Goal: Check status: Check status

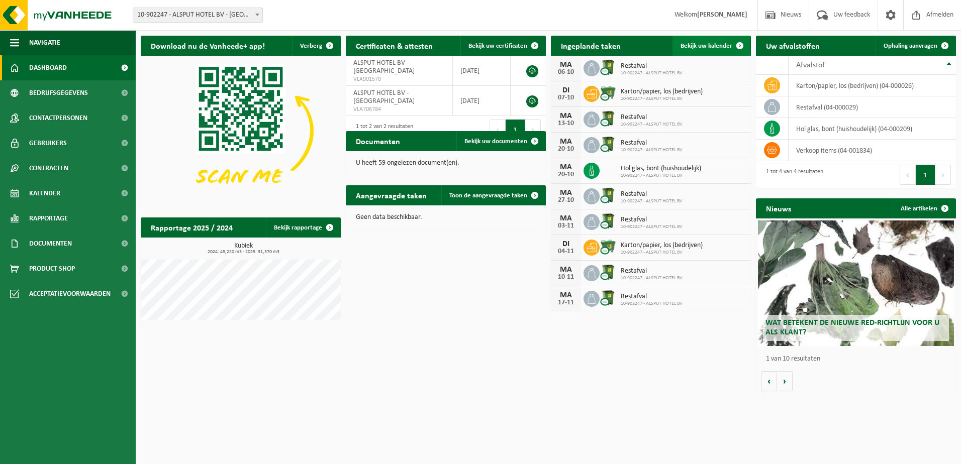
click at [709, 38] on link "Bekijk uw kalender" at bounding box center [710, 46] width 77 height 20
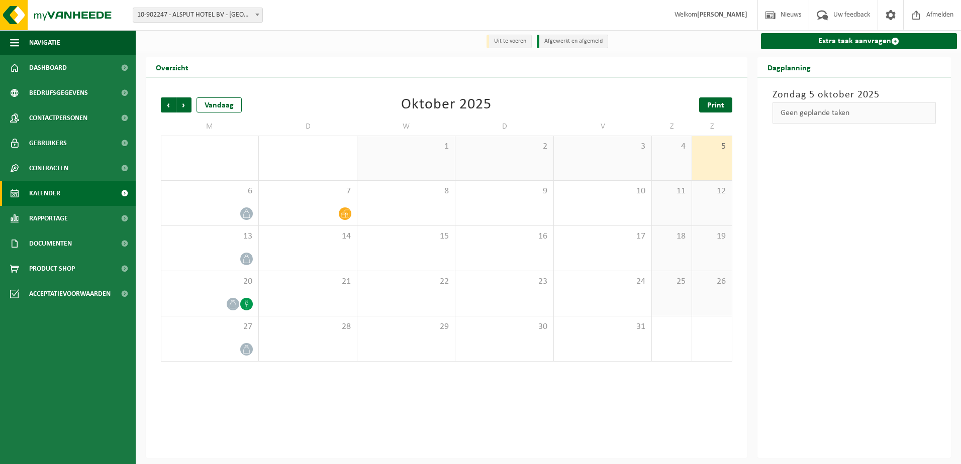
click at [708, 105] on span "Print" at bounding box center [715, 106] width 17 height 8
click at [185, 108] on span "Volgende" at bounding box center [183, 105] width 15 height 15
click at [186, 107] on span "Volgende" at bounding box center [183, 105] width 15 height 15
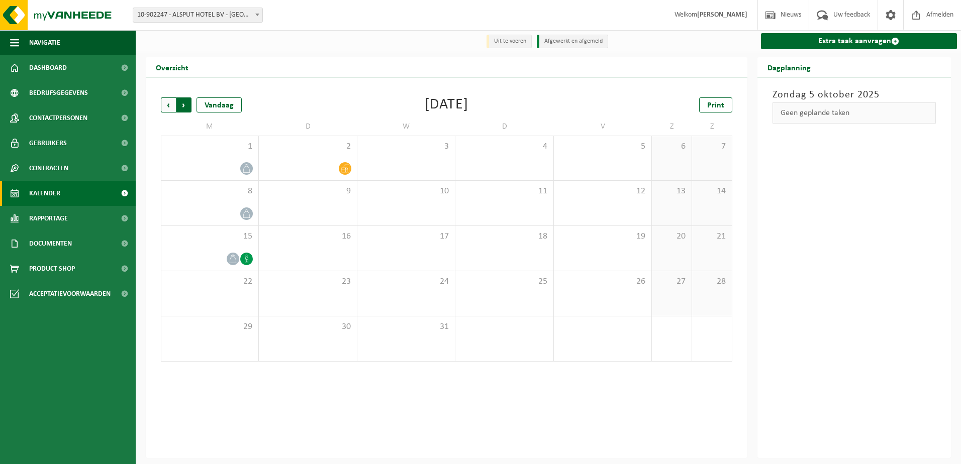
click at [168, 100] on span "Vorige" at bounding box center [168, 105] width 15 height 15
click at [168, 95] on div "Vorige Volgende Vandaag November 2025 Print M D W D V Z Z 27 28 29 30 31 1 2 3 …" at bounding box center [446, 229] width 581 height 284
click at [168, 107] on span "Vorige" at bounding box center [168, 105] width 15 height 15
